Goal: Task Accomplishment & Management: Manage account settings

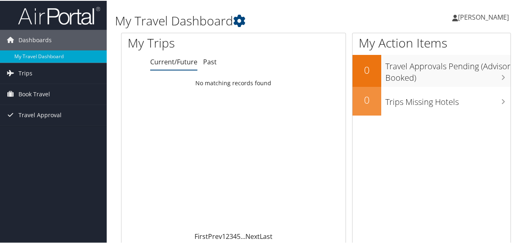
click at [470, 19] on span "[PERSON_NAME]" at bounding box center [483, 16] width 51 height 9
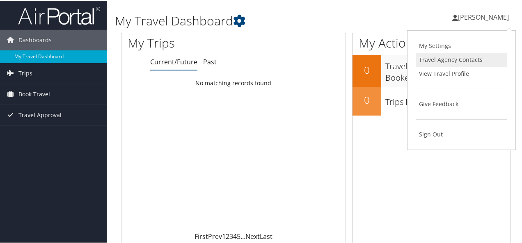
click at [444, 60] on link "Travel Agency Contacts" at bounding box center [462, 59] width 92 height 14
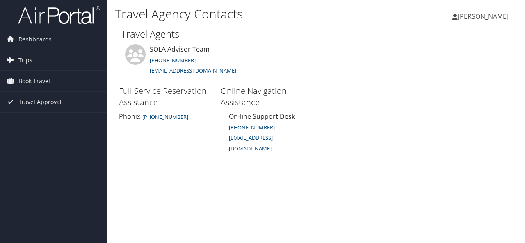
click at [484, 16] on span "[PERSON_NAME]" at bounding box center [483, 16] width 51 height 9
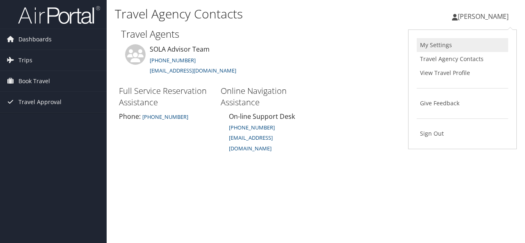
click at [442, 43] on link "My Settings" at bounding box center [463, 45] width 92 height 14
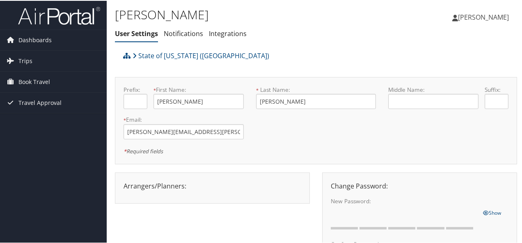
click at [477, 14] on span "[PERSON_NAME]" at bounding box center [483, 16] width 51 height 9
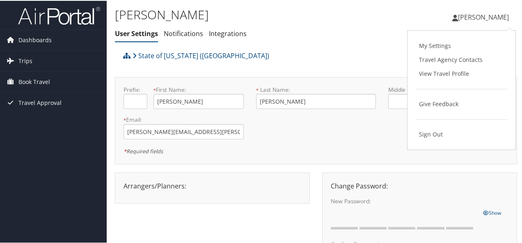
click at [433, 71] on link "View Travel Profile" at bounding box center [462, 73] width 92 height 14
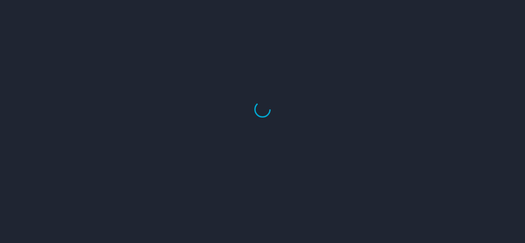
select select "US"
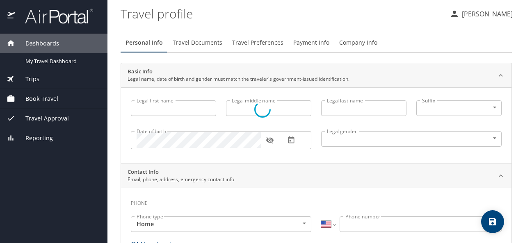
type input "Bernetta"
type input "Sims"
type input "Female"
type input "Elaine"
type input "Julien"
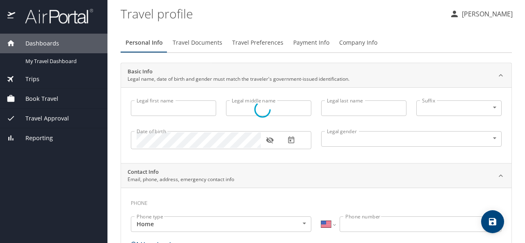
type input "(504) 289-7795"
type input "esjulien@bellsouth.net"
type input "United States of America"
type input "Louisiana"
select select "US"
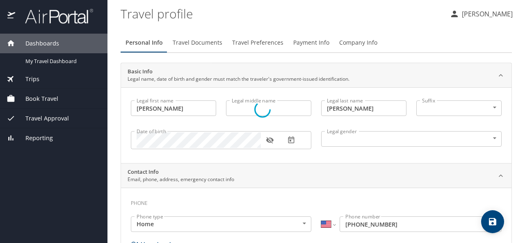
select select "US"
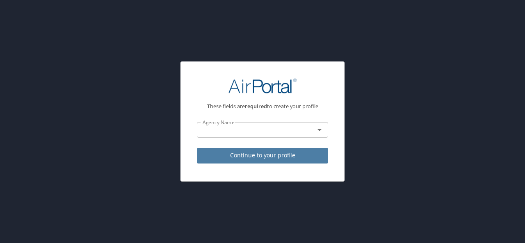
click at [261, 158] on span "Continue to your profile" at bounding box center [263, 156] width 118 height 10
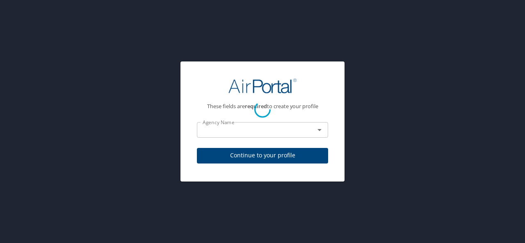
select select "US"
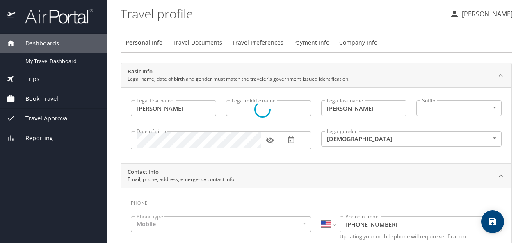
select select "US"
click at [348, 44] on span "Company Info" at bounding box center [358, 43] width 38 height 10
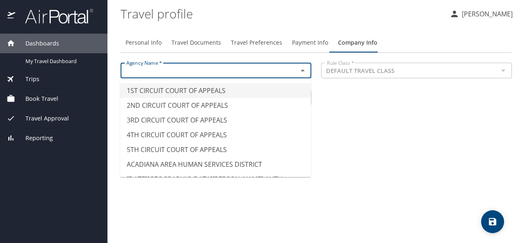
click at [144, 69] on input "text" at bounding box center [204, 70] width 162 height 11
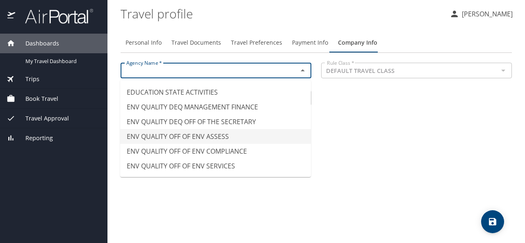
scroll to position [1642, 0]
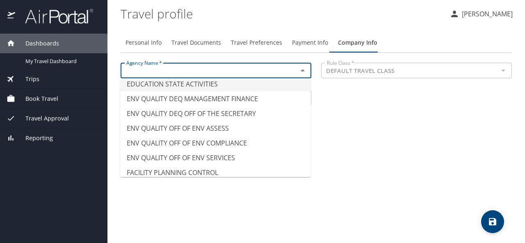
click at [200, 86] on li "EDUCATION STATE ACTIVITIES" at bounding box center [215, 84] width 191 height 15
type input "EDUCATION STATE ACTIVITIES"
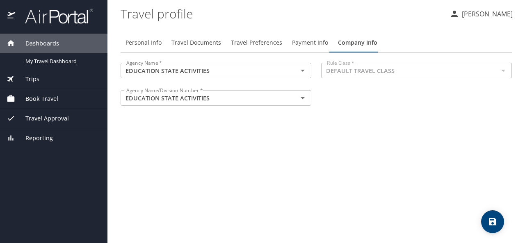
click at [257, 167] on div "Personal Info Travel Documents Travel Preferences Payment Info Company Info Age…" at bounding box center [317, 134] width 392 height 217
click at [492, 221] on icon "save" at bounding box center [493, 222] width 10 height 10
click at [211, 41] on span "Travel Documents" at bounding box center [197, 43] width 50 height 10
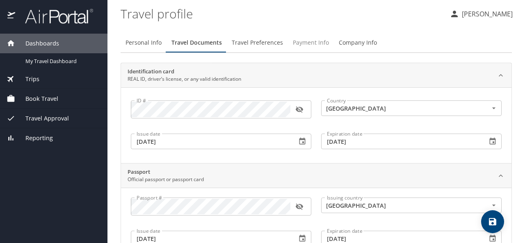
click at [294, 41] on span "Payment Info" at bounding box center [311, 43] width 36 height 10
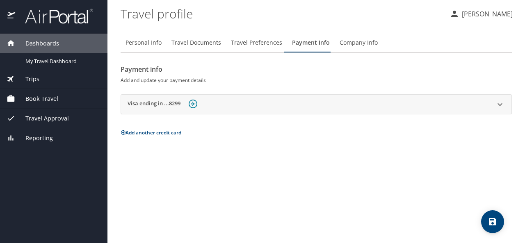
click at [348, 44] on span "Company Info" at bounding box center [359, 43] width 38 height 10
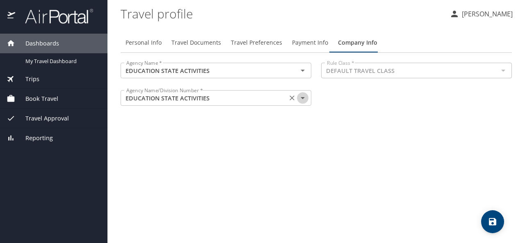
click at [303, 100] on icon "Open" at bounding box center [303, 98] width 10 height 10
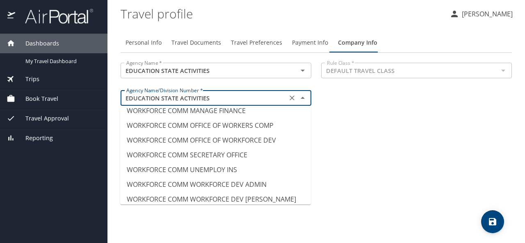
scroll to position [8464, 0]
drag, startPoint x: 373, startPoint y: 193, endPoint x: 383, endPoint y: 193, distance: 9.9
click at [374, 192] on div "Personal Info Travel Documents Travel Preferences Payment Info Company Info Age…" at bounding box center [317, 134] width 392 height 217
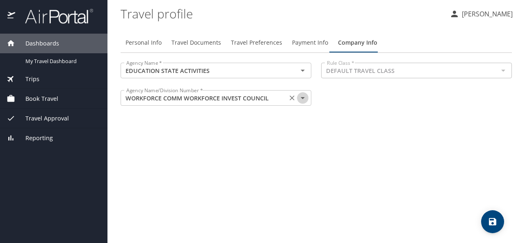
click at [304, 98] on icon "Open" at bounding box center [303, 98] width 4 height 2
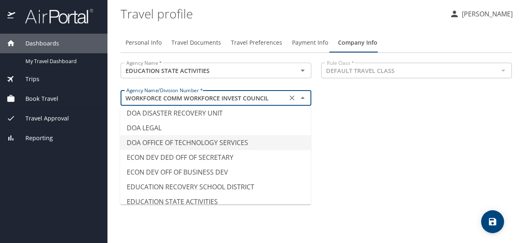
scroll to position [1593, 0]
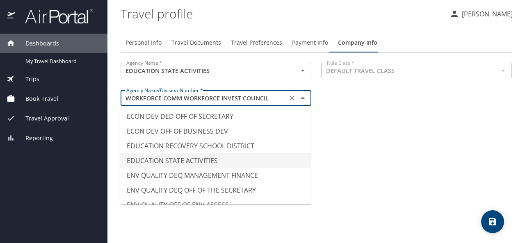
click at [199, 157] on li "EDUCATION STATE ACTIVITIES" at bounding box center [215, 161] width 191 height 15
type input "EDUCATION STATE ACTIVITIES"
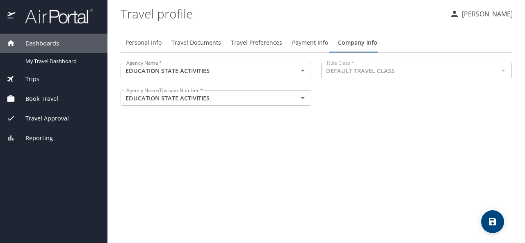
click at [203, 150] on div "Personal Info Travel Documents Travel Preferences Payment Info Company Info Age…" at bounding box center [317, 134] width 392 height 217
click at [354, 193] on div "Personal Info Travel Documents Travel Preferences Payment Info Company Info Age…" at bounding box center [317, 134] width 392 height 217
click at [309, 43] on span "Payment Info" at bounding box center [310, 43] width 36 height 10
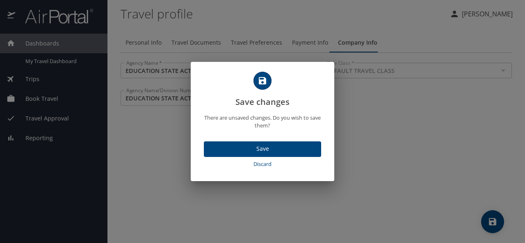
click at [266, 146] on span "Save" at bounding box center [263, 149] width 104 height 10
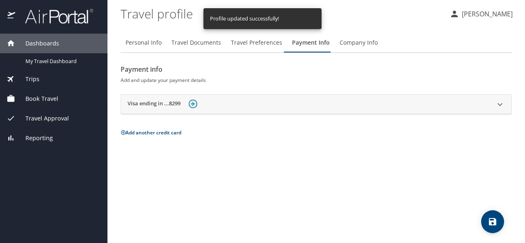
click at [346, 43] on span "Company Info" at bounding box center [359, 43] width 38 height 10
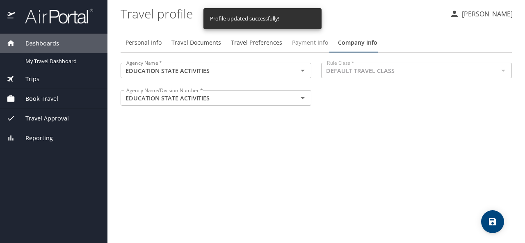
click at [298, 40] on span "Payment Info" at bounding box center [310, 43] width 36 height 10
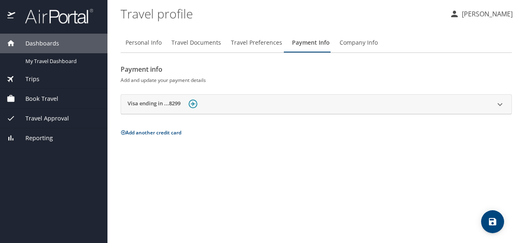
click at [194, 105] on img at bounding box center [193, 104] width 9 height 9
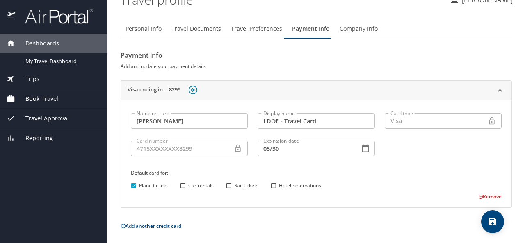
scroll to position [0, 0]
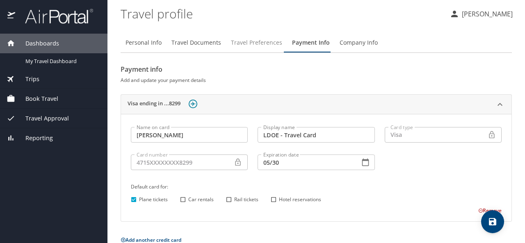
click at [254, 46] on span "Travel Preferences" at bounding box center [256, 43] width 51 height 10
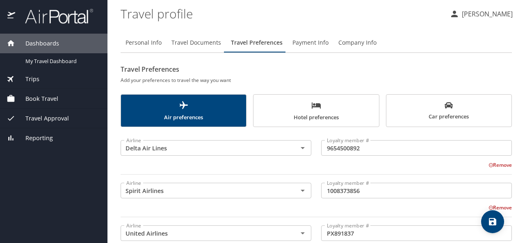
click at [206, 46] on span "Travel Documents" at bounding box center [197, 43] width 50 height 10
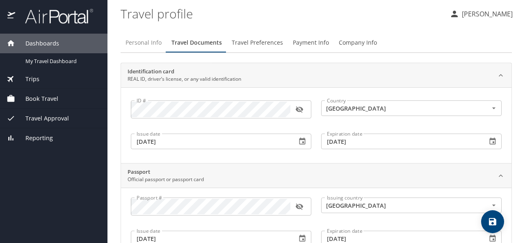
click at [152, 42] on span "Personal Info" at bounding box center [144, 43] width 36 height 10
select select "US"
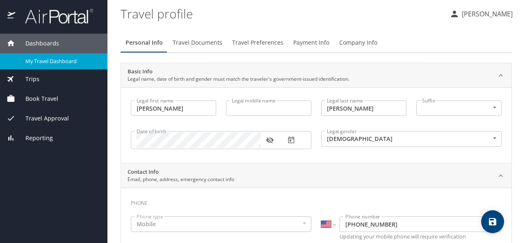
click at [60, 62] on span "My Travel Dashboard" at bounding box center [61, 61] width 72 height 8
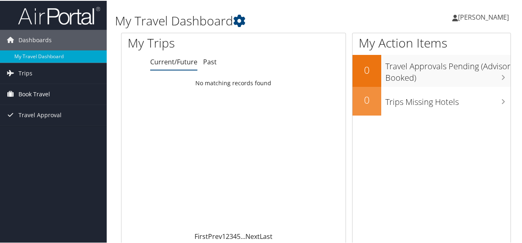
click at [31, 94] on span "Book Travel" at bounding box center [34, 93] width 32 height 21
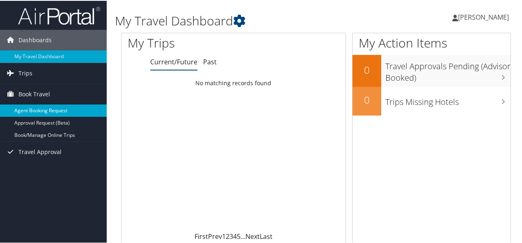
click at [34, 105] on link "Agent Booking Request" at bounding box center [53, 110] width 107 height 12
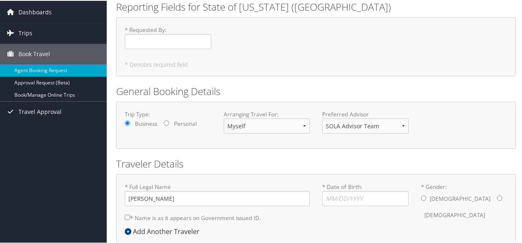
scroll to position [41, 0]
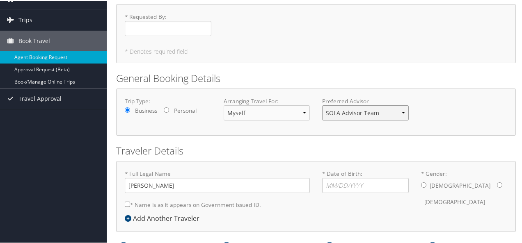
click at [400, 113] on select "SOLA Advisor Team" at bounding box center [365, 112] width 87 height 15
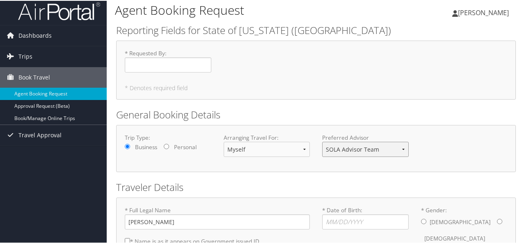
scroll to position [0, 0]
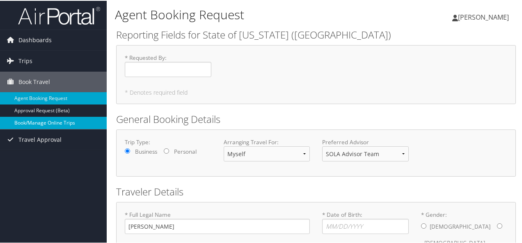
click at [78, 118] on link "Book/Manage Online Trips" at bounding box center [53, 122] width 107 height 12
